Goal: Check status: Check status

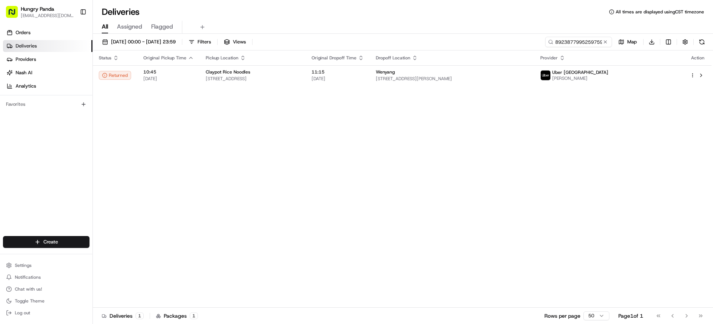
drag, startPoint x: 606, startPoint y: 41, endPoint x: 602, endPoint y: 41, distance: 4.1
click at [605, 41] on button at bounding box center [605, 41] width 7 height 7
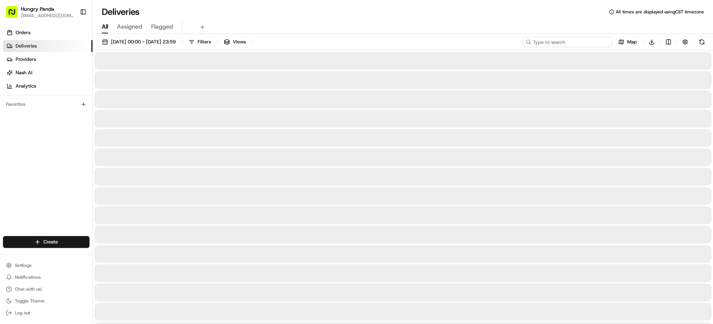
click at [597, 43] on input at bounding box center [567, 42] width 89 height 10
paste input "3739838355358792311178"
type input "3739838355358792311178"
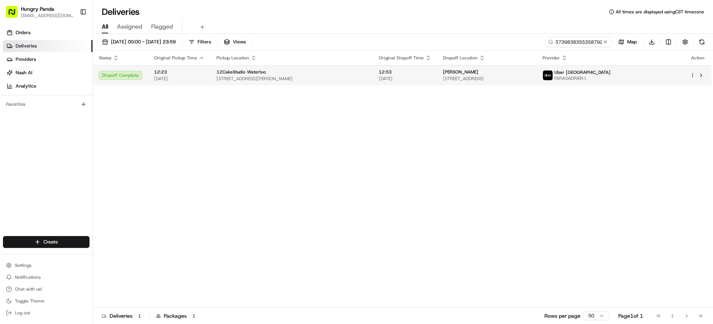
click at [611, 75] on span "Uber [GEOGRAPHIC_DATA]" at bounding box center [583, 72] width 56 height 6
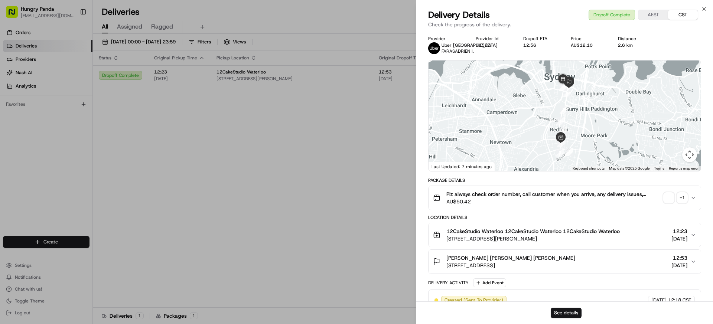
click at [684, 202] on div "+ 1" at bounding box center [682, 198] width 10 height 10
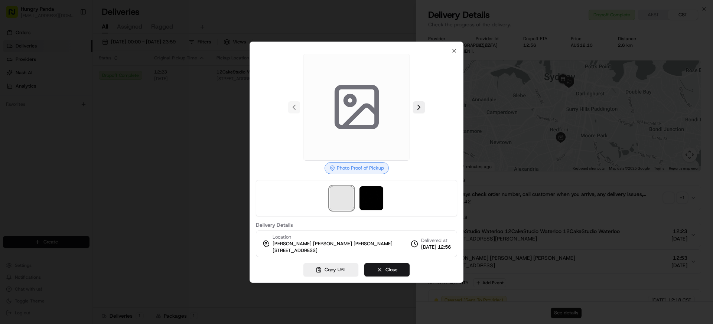
click at [346, 199] on span at bounding box center [342, 199] width 24 height 24
click at [377, 197] on img at bounding box center [372, 199] width 24 height 24
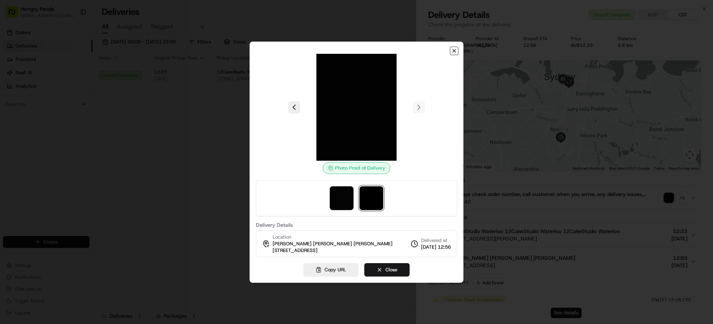
click at [452, 48] on icon "button" at bounding box center [454, 51] width 6 height 6
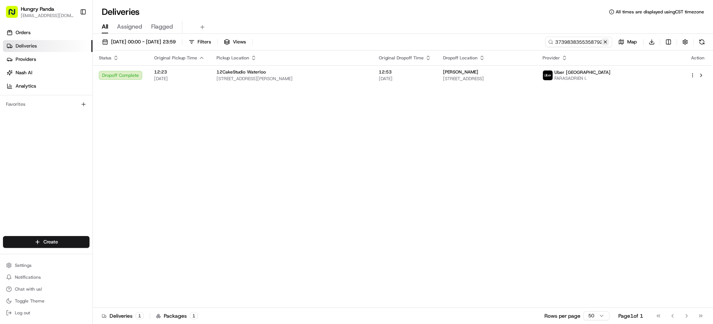
click at [606, 43] on button at bounding box center [605, 41] width 7 height 7
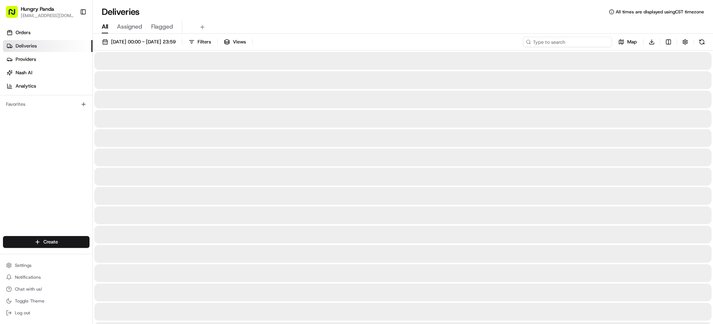
click at [591, 43] on input at bounding box center [567, 42] width 89 height 10
paste input "783988663555177537783"
type input "783988663555177537783"
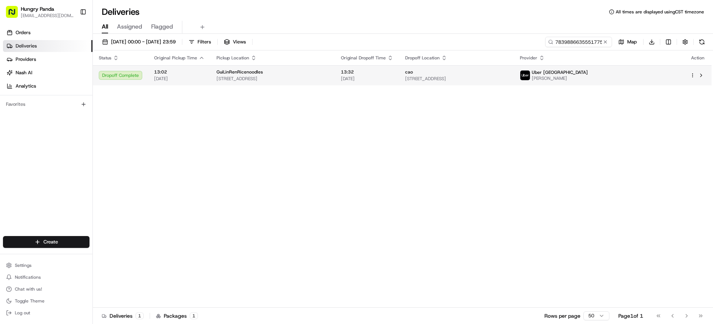
click at [614, 73] on td "Uber [GEOGRAPHIC_DATA] [PERSON_NAME]" at bounding box center [599, 75] width 170 height 20
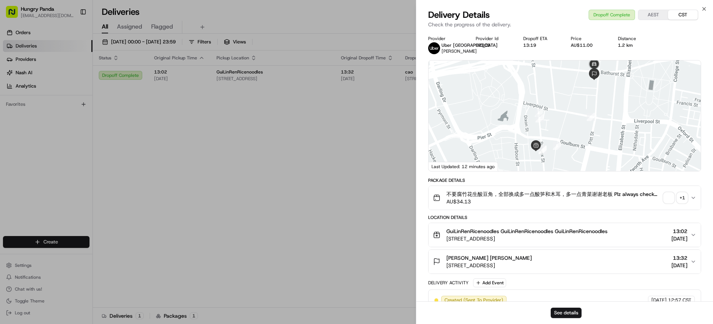
click at [693, 198] on icon "button" at bounding box center [694, 198] width 6 height 6
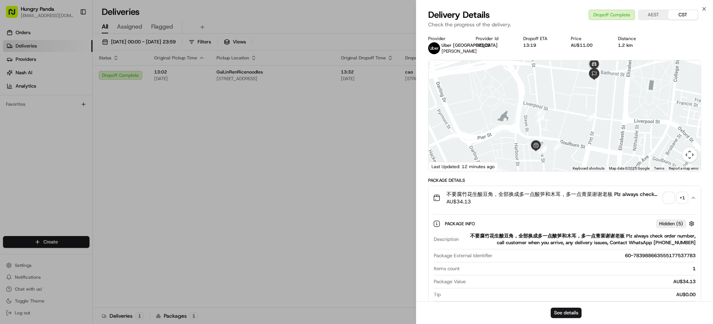
click at [686, 197] on div "+ 1" at bounding box center [682, 198] width 10 height 10
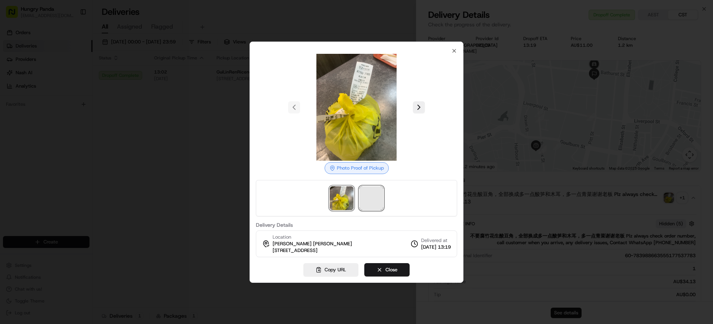
click at [362, 193] on span at bounding box center [372, 199] width 24 height 24
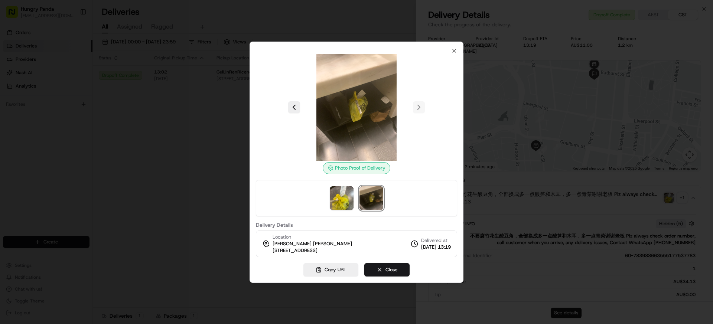
click at [367, 195] on img at bounding box center [372, 199] width 24 height 24
